Goal: Task Accomplishment & Management: Complete application form

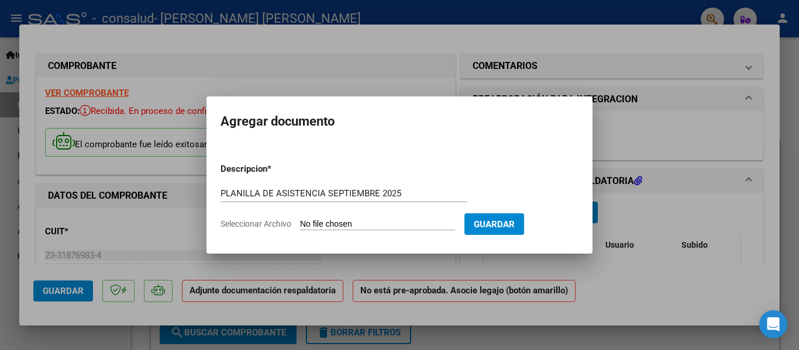
click at [335, 217] on form "Descripcion * PLANILLA DE ASISTENCIA [DATE] Escriba aquí una descripcion Selecc…" at bounding box center [399, 196] width 358 height 85
click at [270, 227] on span "Seleccionar Archivo" at bounding box center [255, 223] width 71 height 9
click at [300, 227] on input "Seleccionar Archivo" at bounding box center [377, 224] width 155 height 11
type input "C:\fakepath\SEP GIULI.pdf"
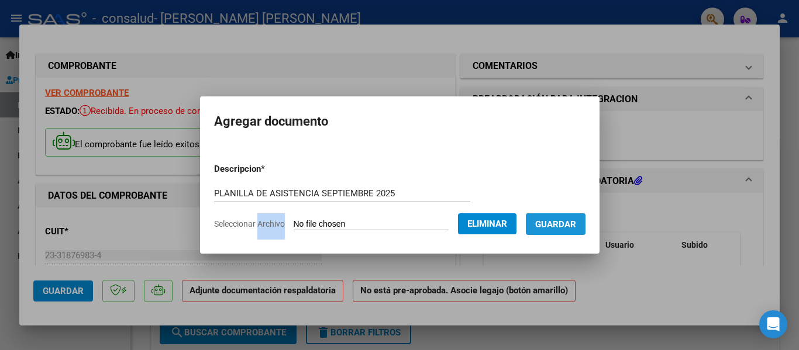
click at [553, 222] on span "Guardar" at bounding box center [555, 224] width 41 height 11
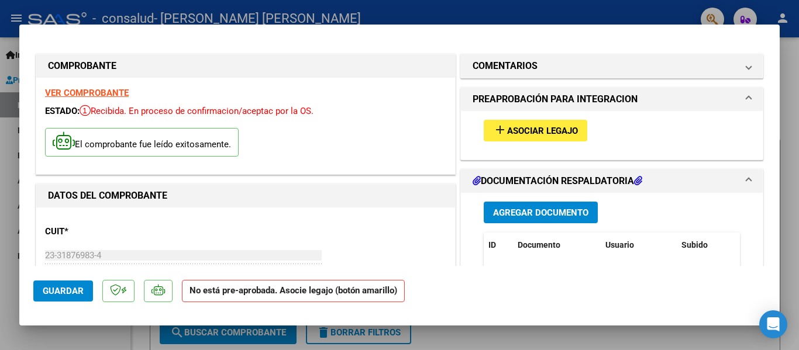
click at [543, 119] on div "add Asociar Legajo" at bounding box center [612, 130] width 274 height 39
click at [540, 130] on span "Asociar Legajo" at bounding box center [542, 131] width 71 height 11
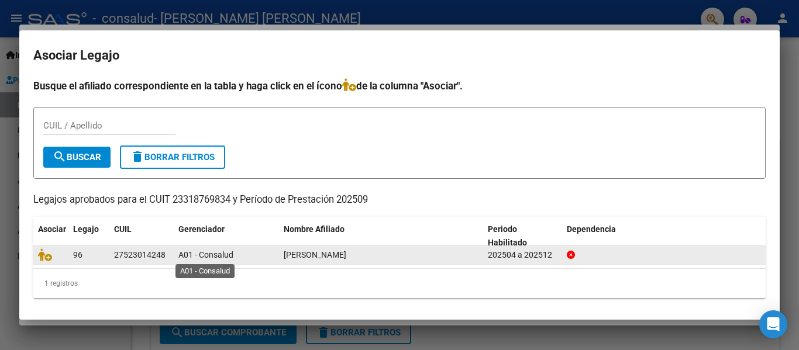
click at [220, 253] on span "A01 - Consalud" at bounding box center [205, 254] width 55 height 9
click at [553, 255] on div "202504 a 202512" at bounding box center [523, 255] width 70 height 13
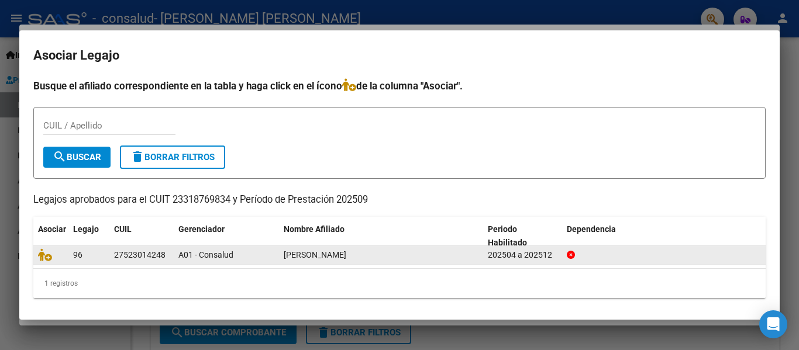
click at [553, 255] on div "202504 a 202512" at bounding box center [523, 255] width 70 height 13
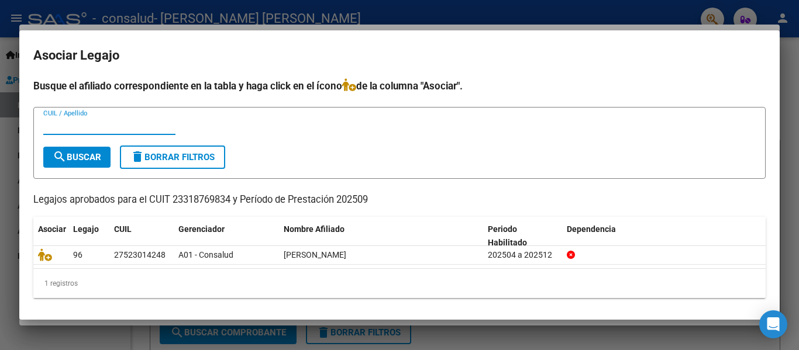
click at [51, 123] on input "CUIL / Apellido" at bounding box center [109, 125] width 132 height 11
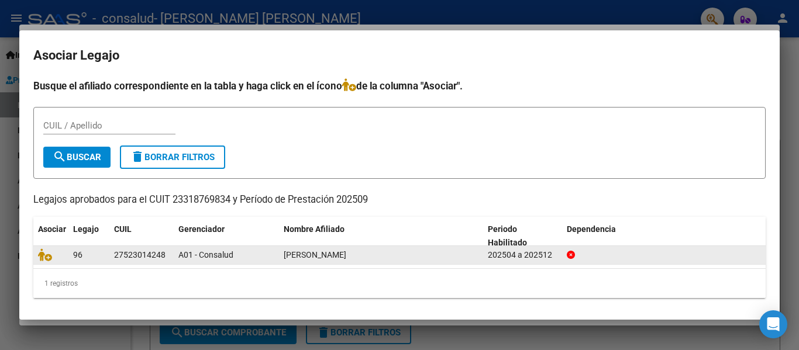
click at [139, 253] on div "27523014248" at bounding box center [139, 255] width 51 height 13
copy div "27523014248"
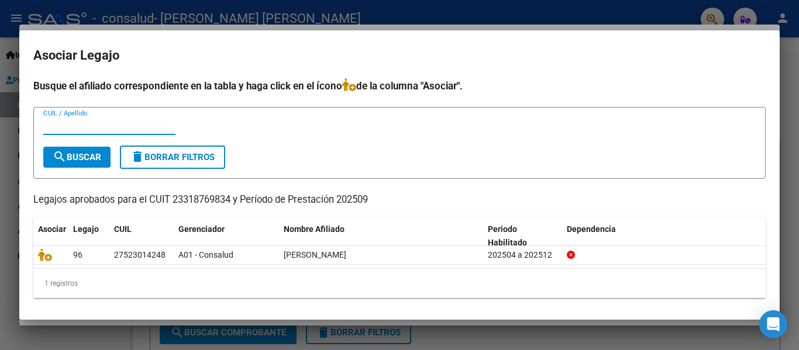
click at [106, 123] on input "CUIL / Apellido" at bounding box center [109, 125] width 132 height 11
paste input "27523014248"
type input "27523014248"
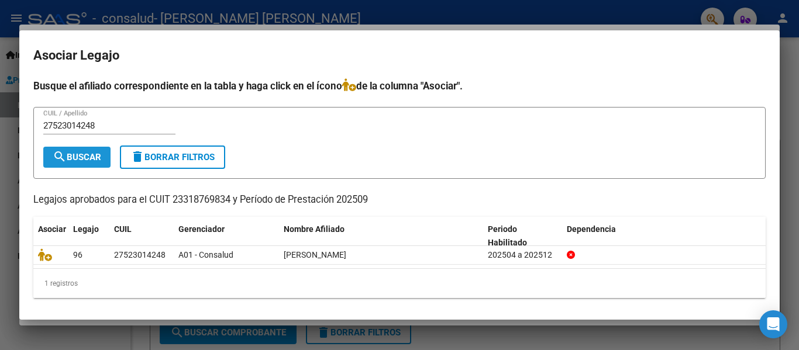
click at [81, 155] on span "search Buscar" at bounding box center [77, 157] width 49 height 11
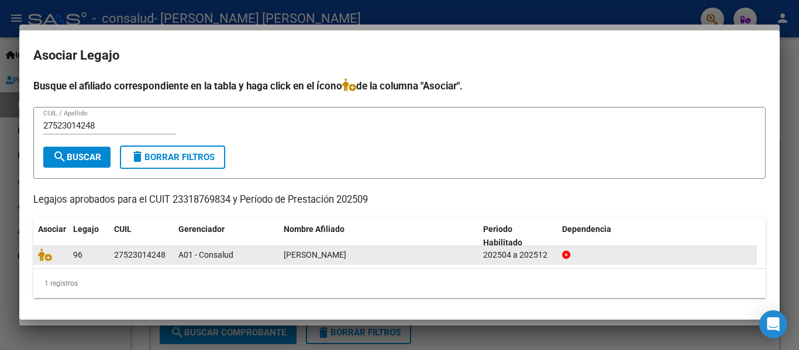
click at [399, 254] on div "[PERSON_NAME]" at bounding box center [379, 255] width 190 height 13
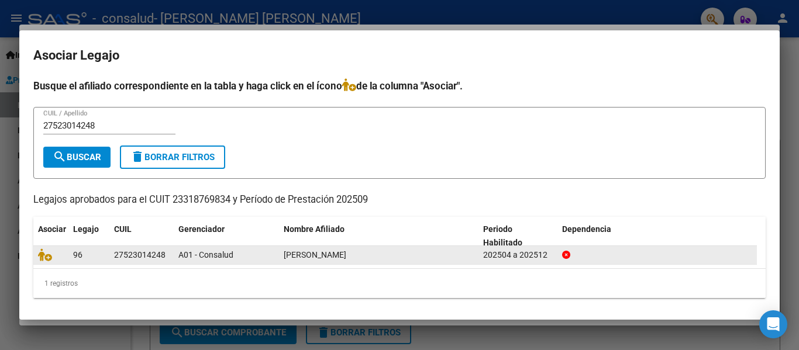
click at [566, 252] on icon at bounding box center [566, 255] width 8 height 8
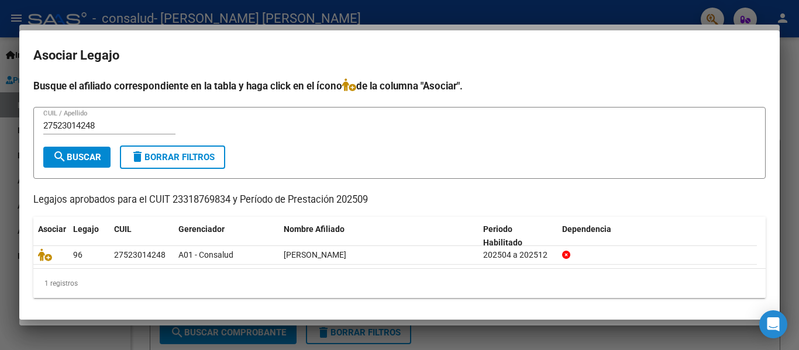
click at [309, 171] on form "27523014248 CUIL / Apellido search Buscar delete Borrar Filtros" at bounding box center [399, 143] width 732 height 72
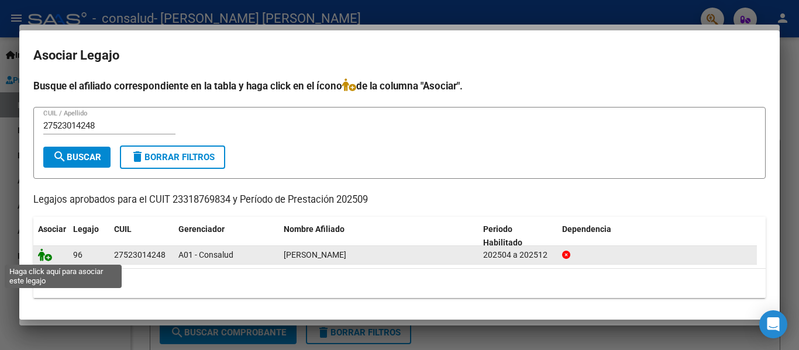
click at [51, 256] on icon at bounding box center [45, 255] width 14 height 13
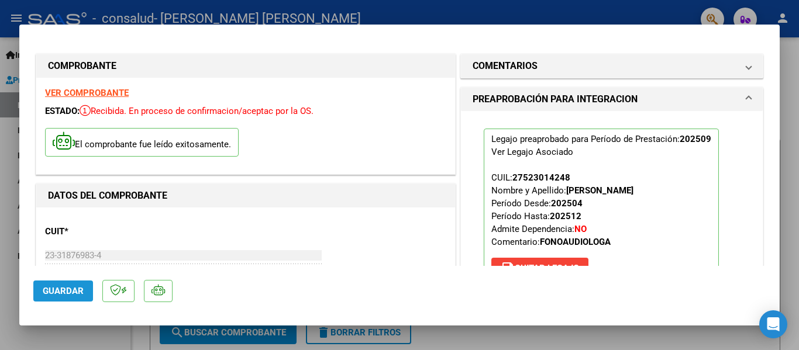
click at [62, 291] on span "Guardar" at bounding box center [63, 291] width 41 height 11
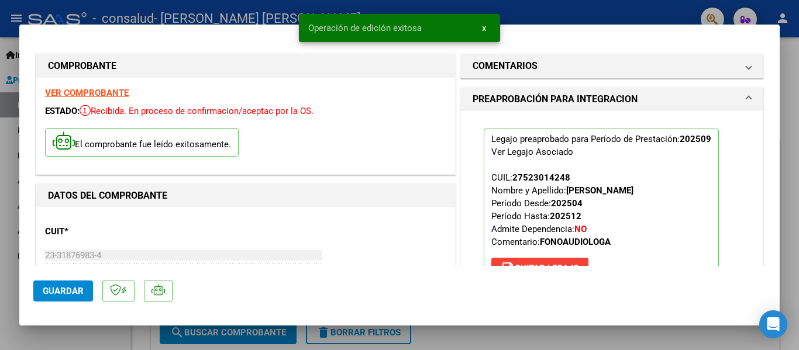
click at [538, 18] on div at bounding box center [399, 175] width 799 height 350
